Goal: Task Accomplishment & Management: Manage account settings

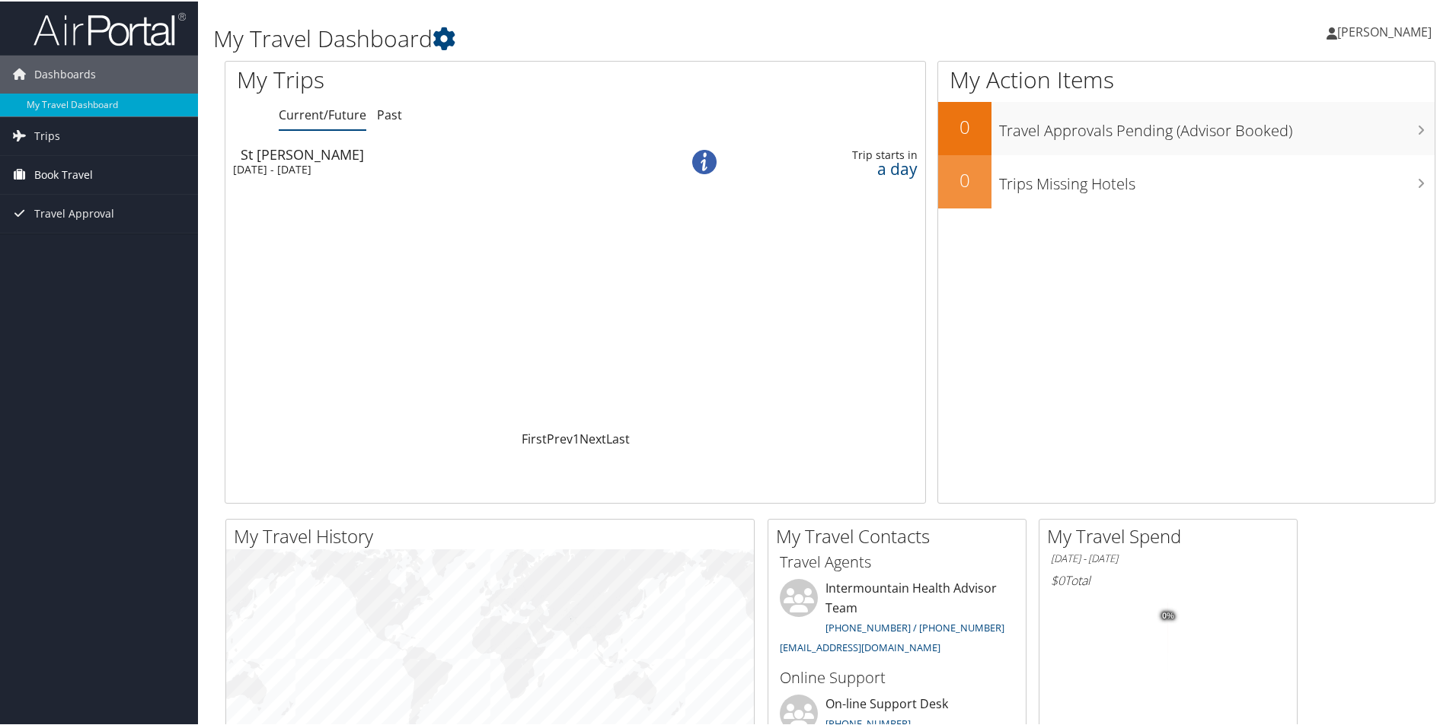
click at [87, 171] on span "Book Travel" at bounding box center [63, 174] width 59 height 38
click at [142, 242] on link "Book/Manage Online Trips" at bounding box center [99, 249] width 198 height 23
click at [362, 167] on div "[DATE] - [DATE]" at bounding box center [435, 168] width 405 height 14
